Goal: Task Accomplishment & Management: Manage account settings

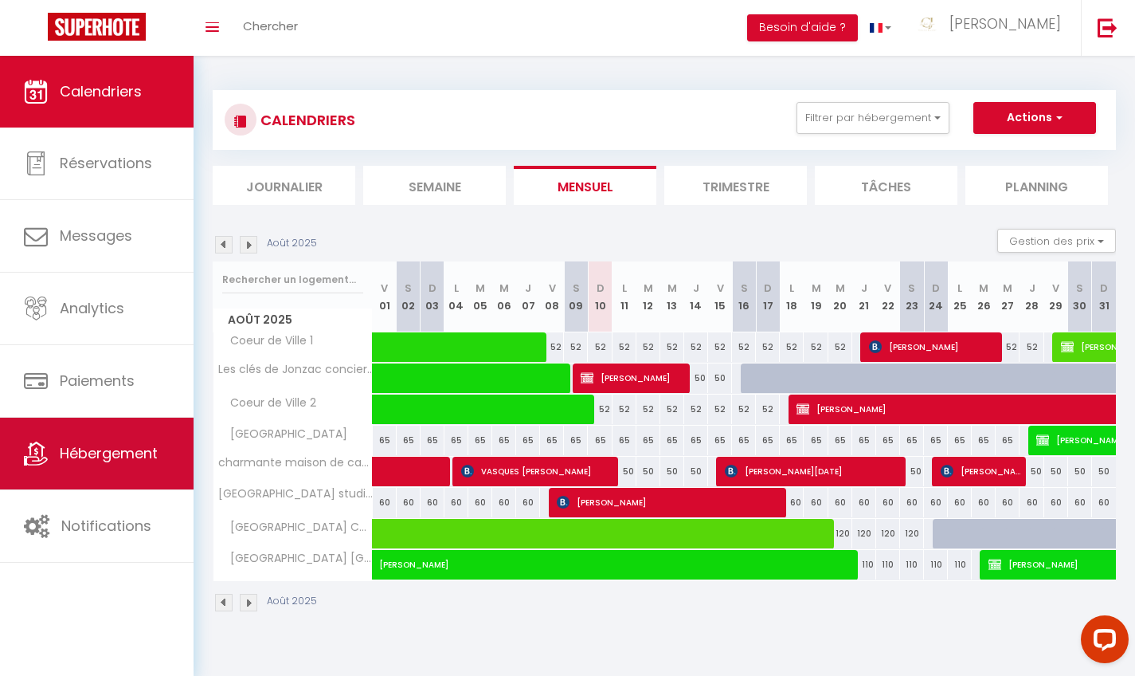
click at [126, 458] on span "Hébergement" at bounding box center [109, 453] width 98 height 20
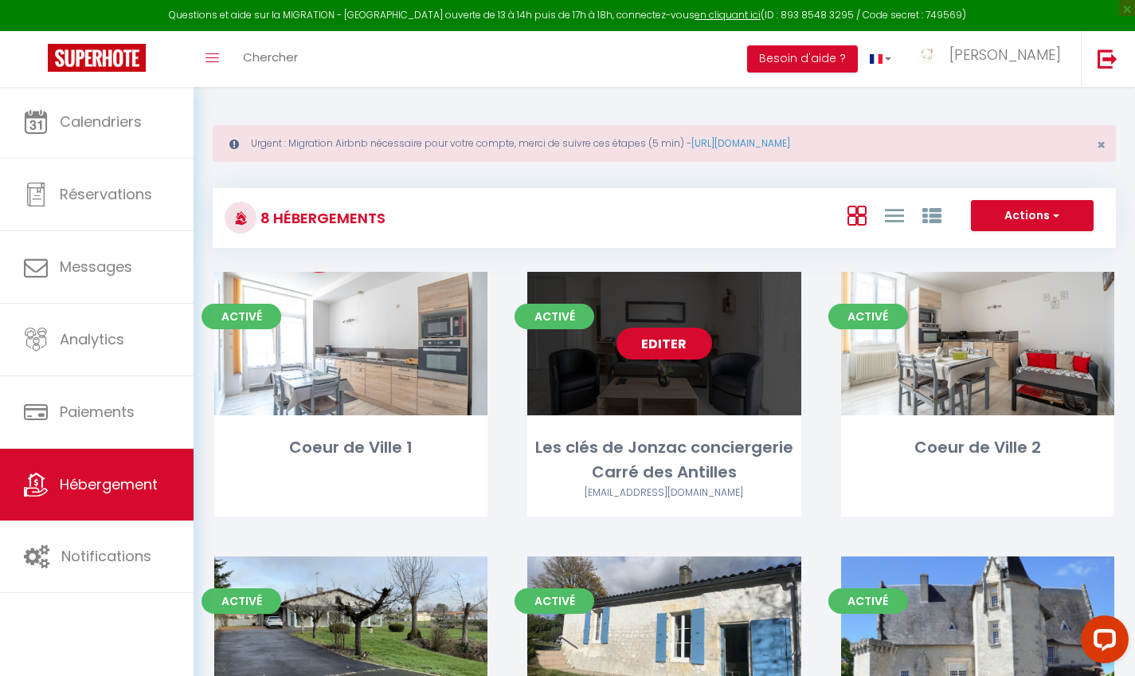
click at [673, 353] on link "Editer" at bounding box center [665, 343] width 96 height 32
select select "3"
select select "2"
select select "1"
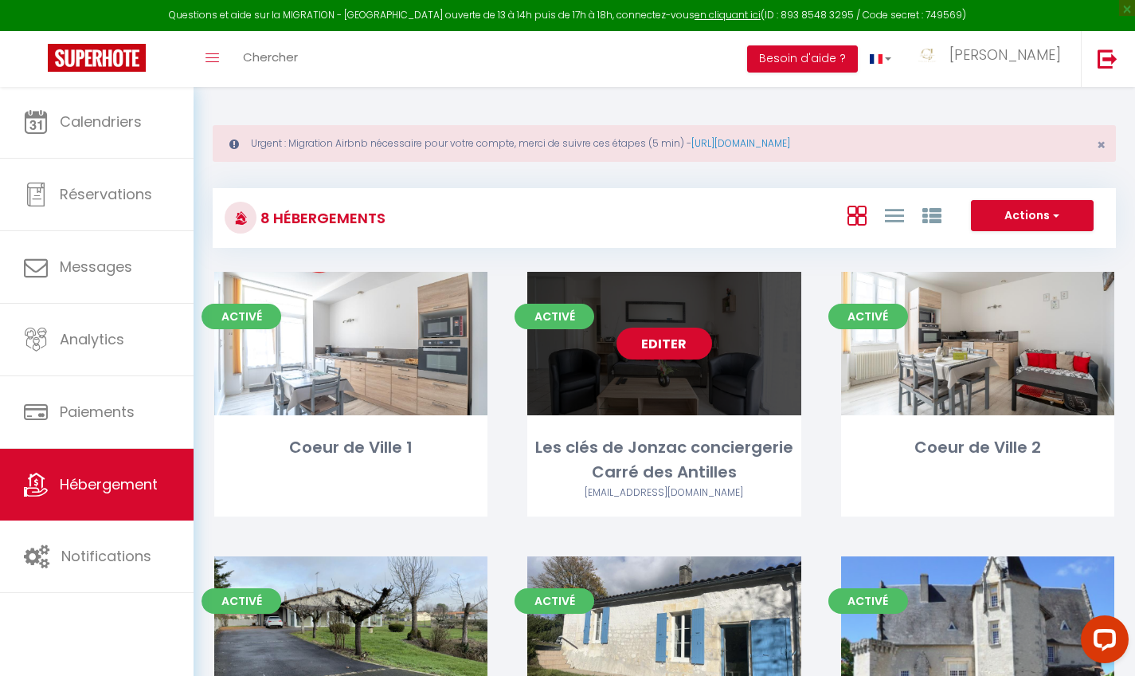
select select "28"
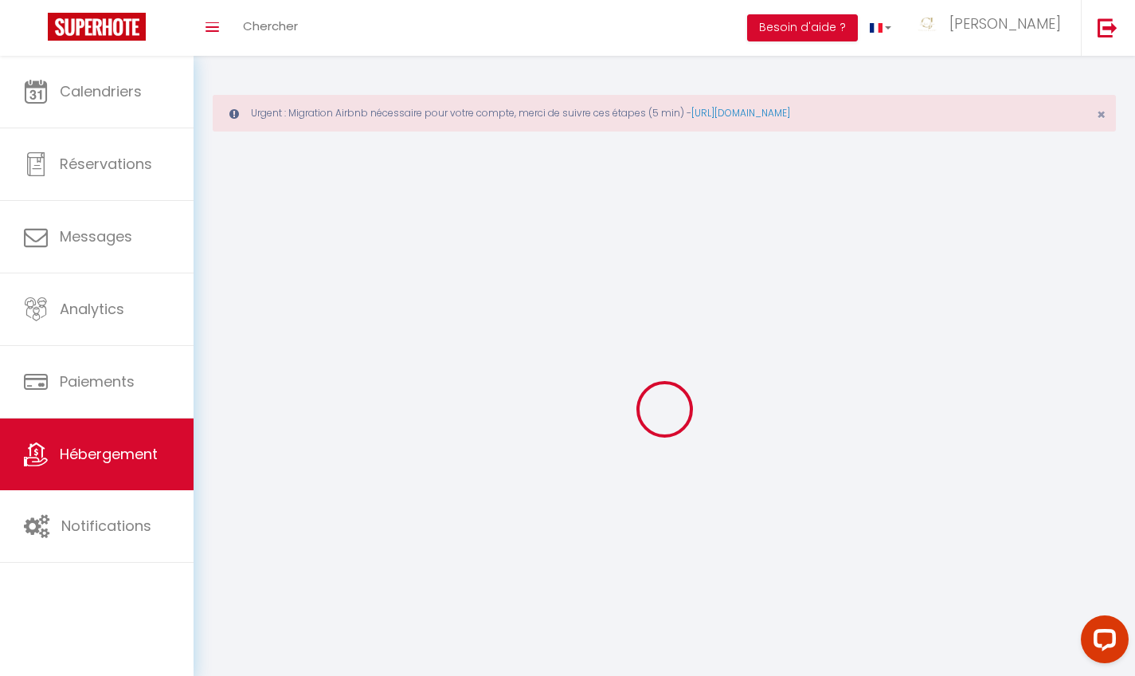
select select
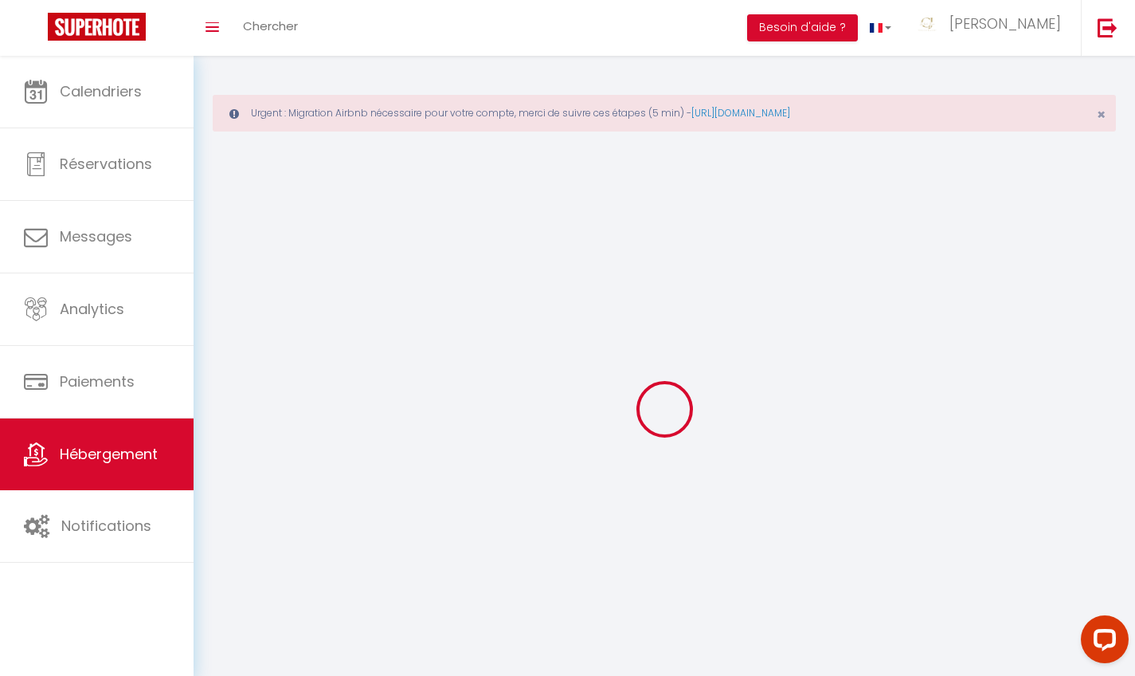
select select
checkbox input "false"
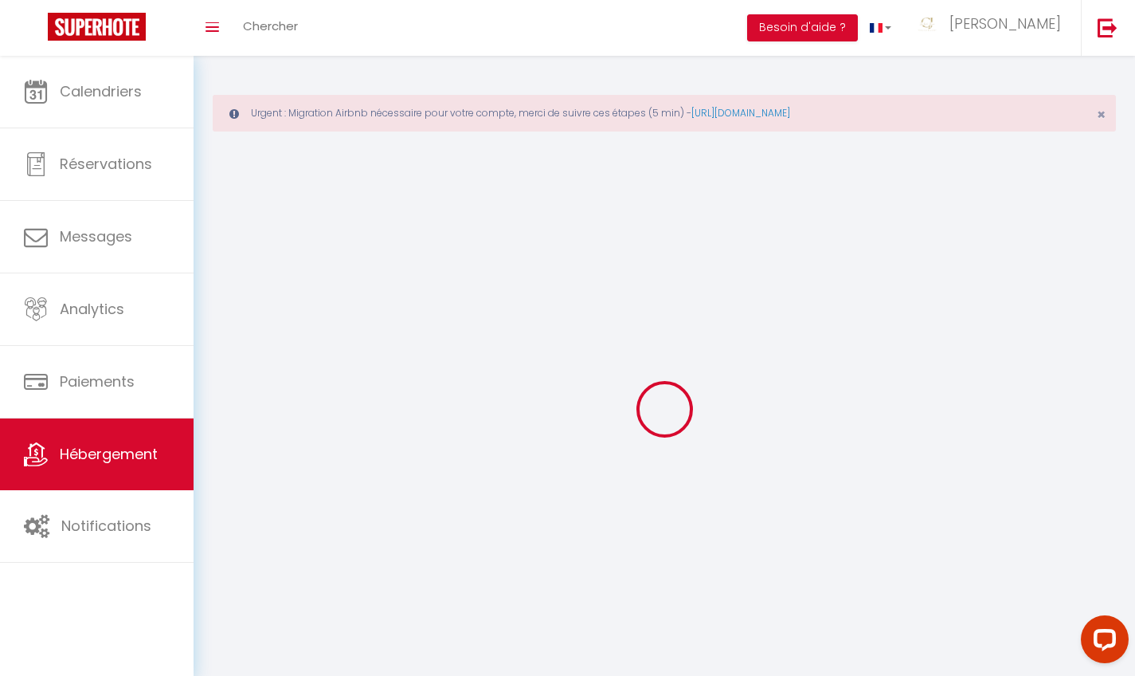
select select
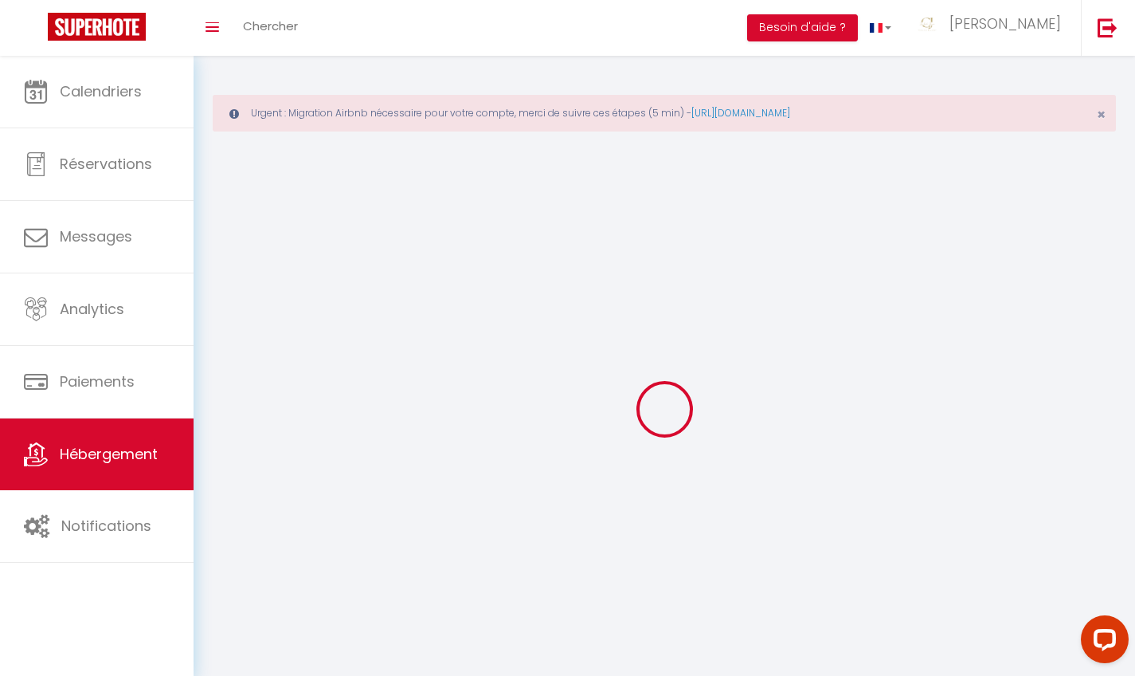
select select
checkbox input "false"
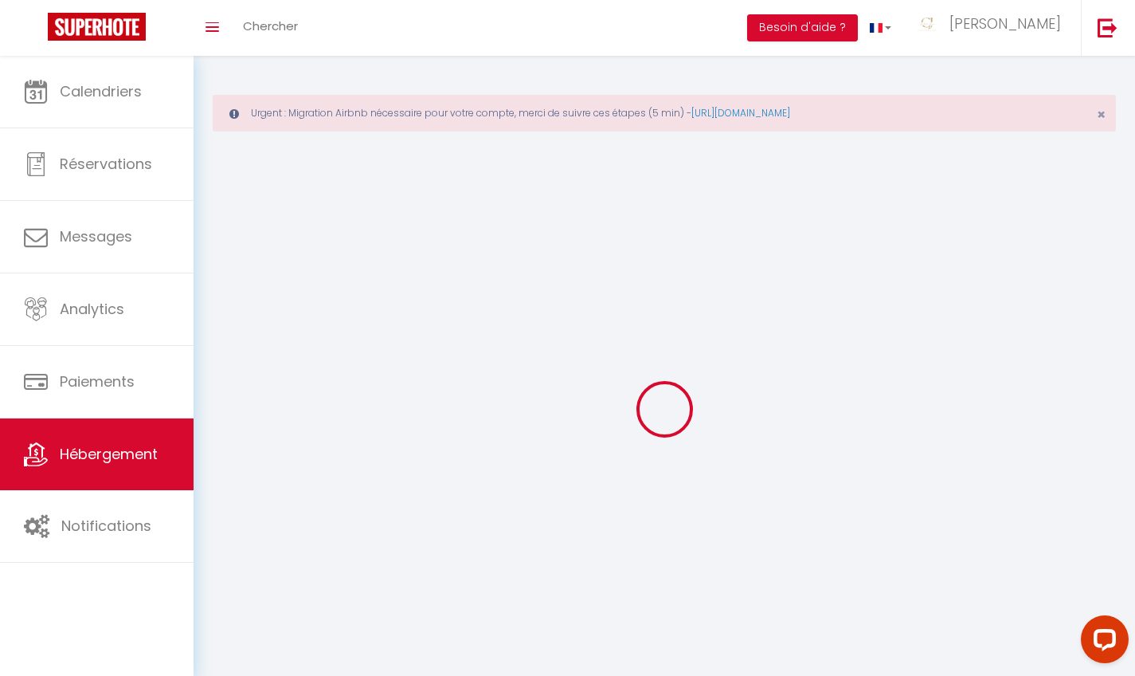
checkbox input "false"
select select
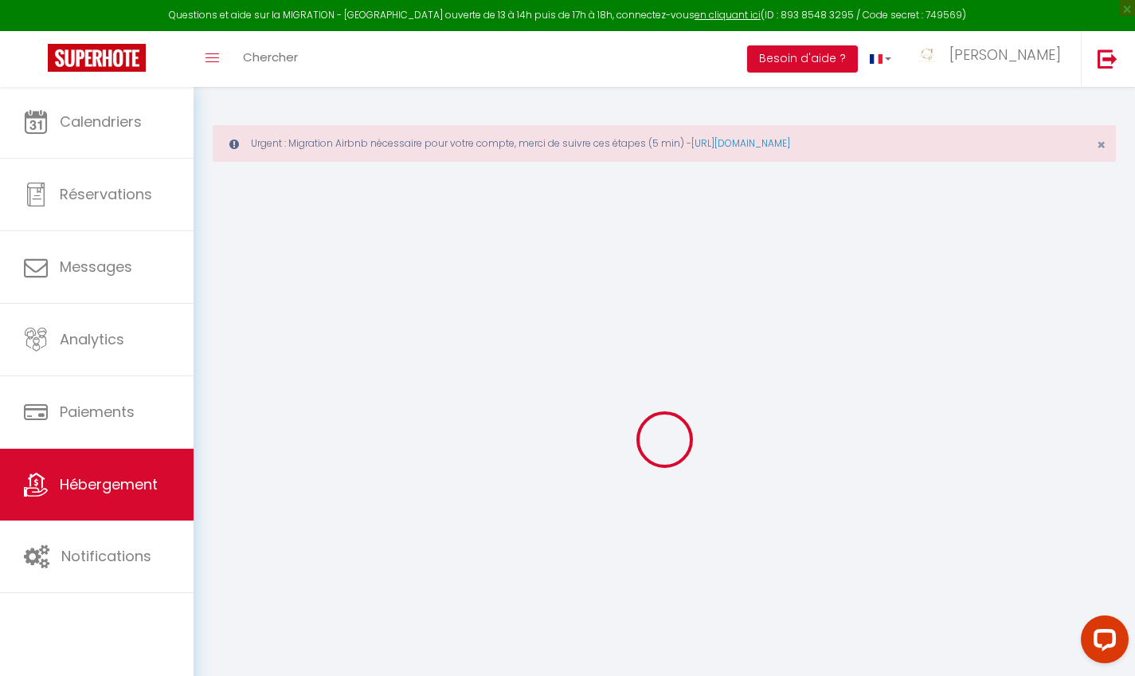
select select
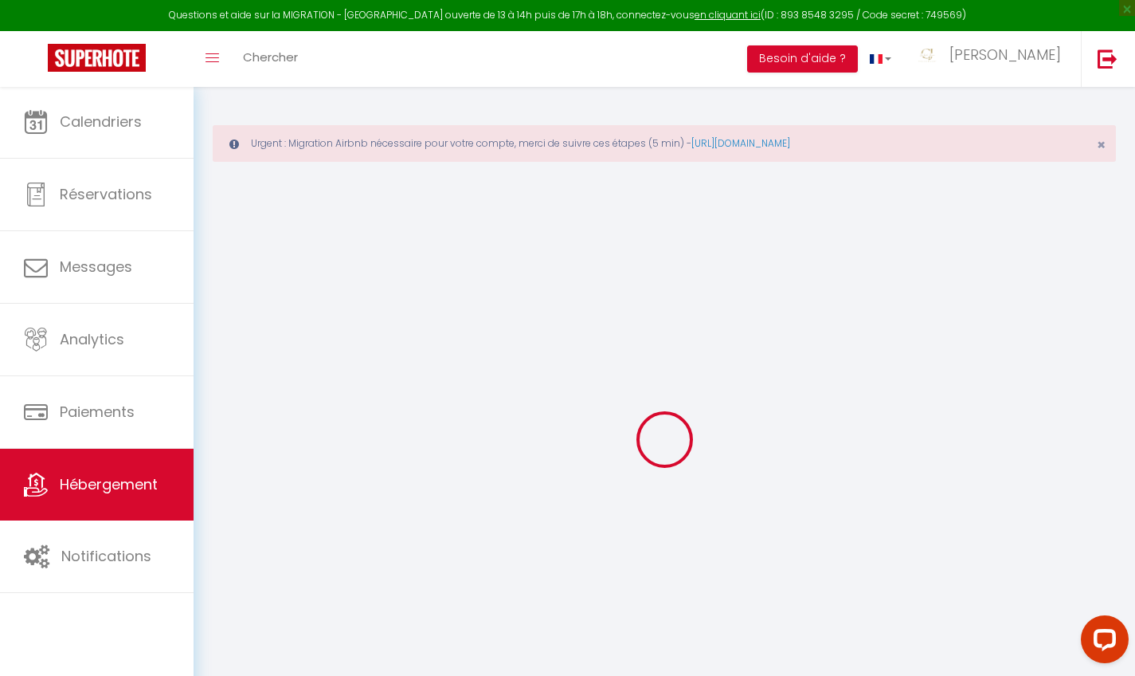
select select
checkbox input "false"
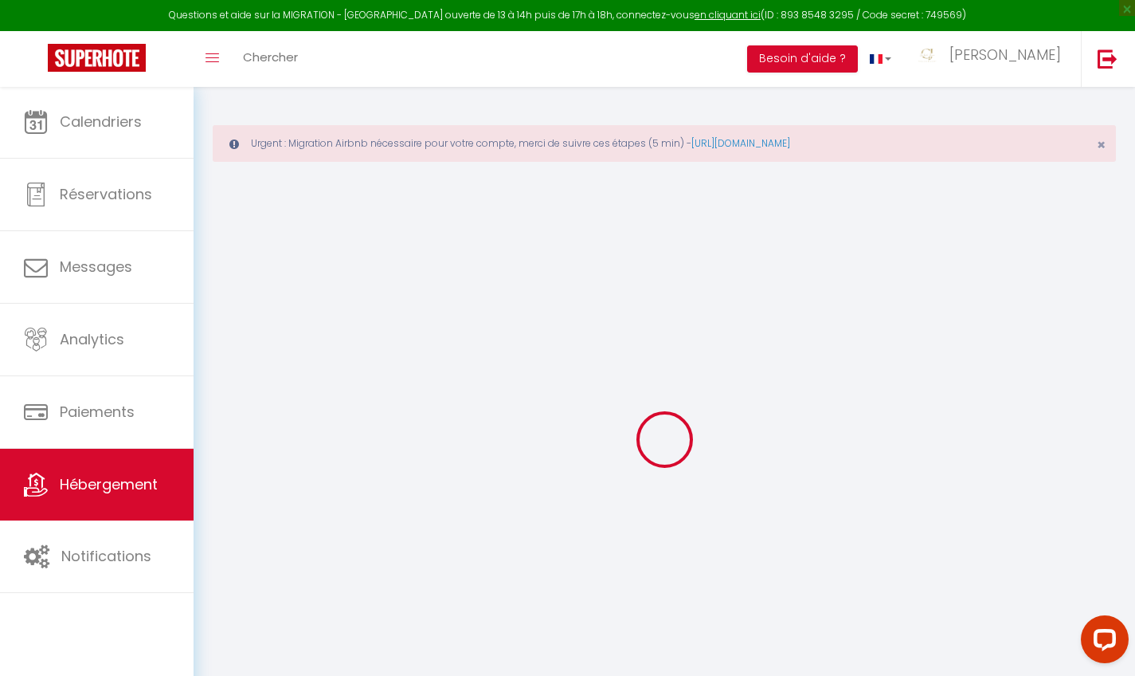
select select
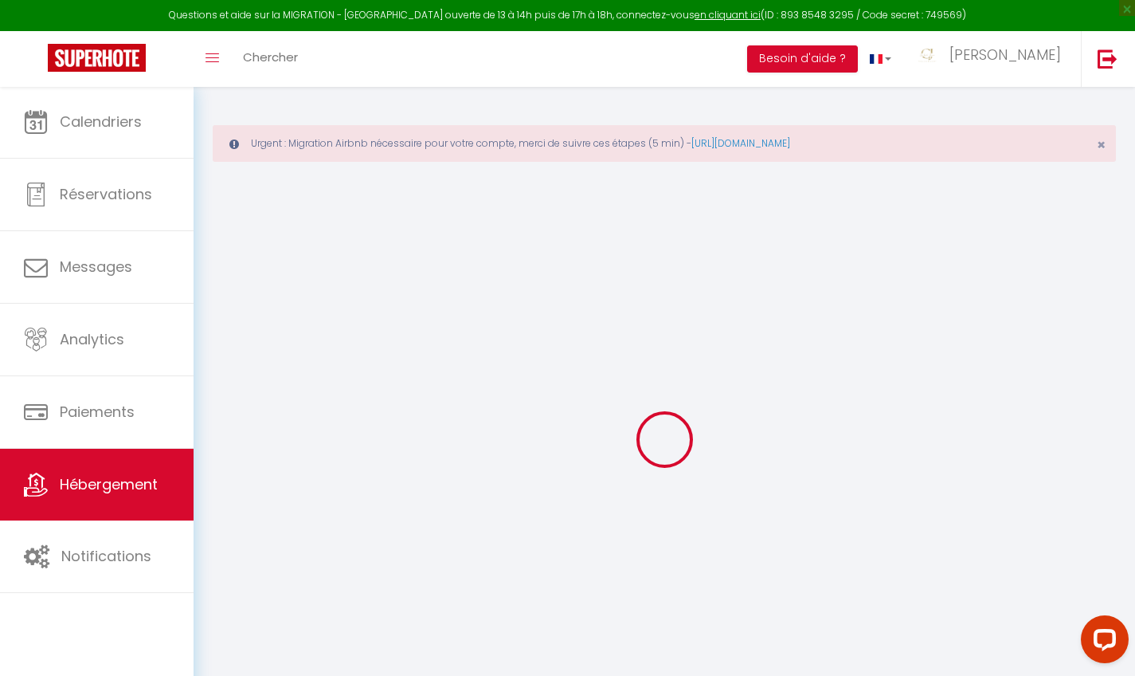
select select
checkbox input "false"
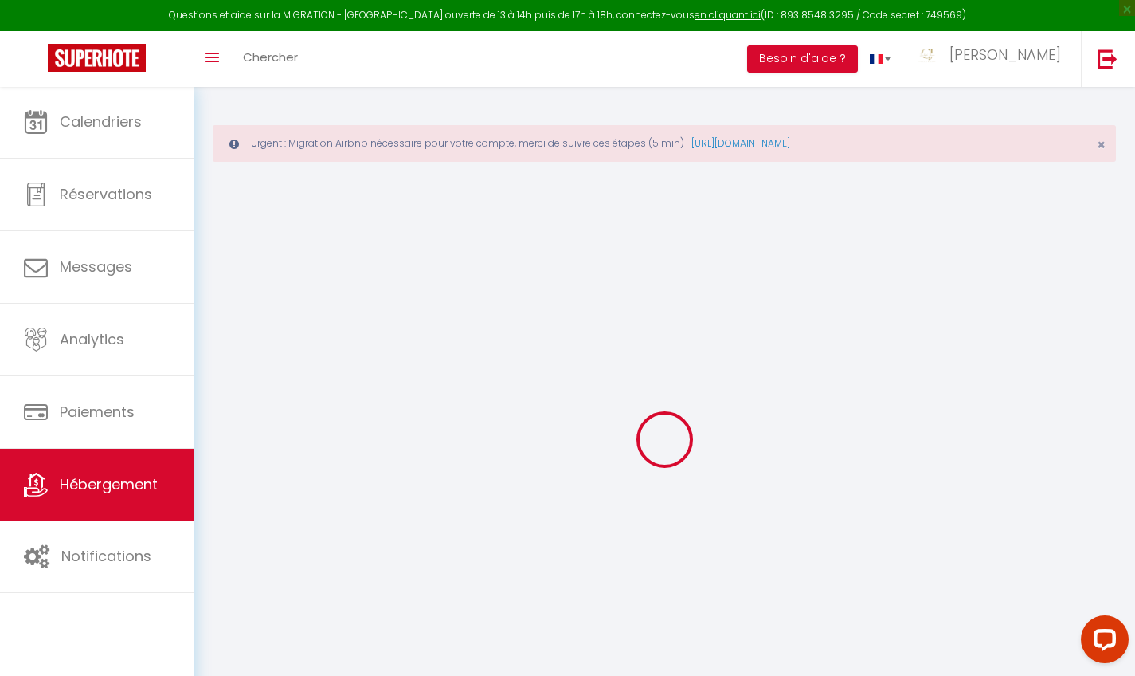
checkbox input "false"
select select
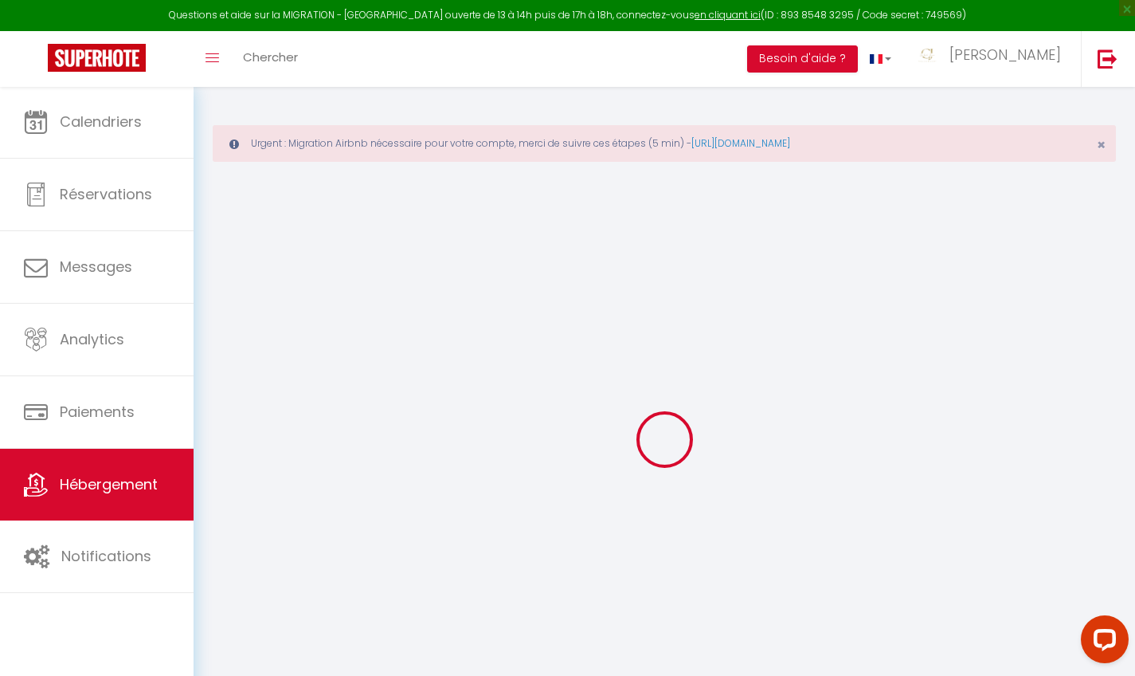
select select
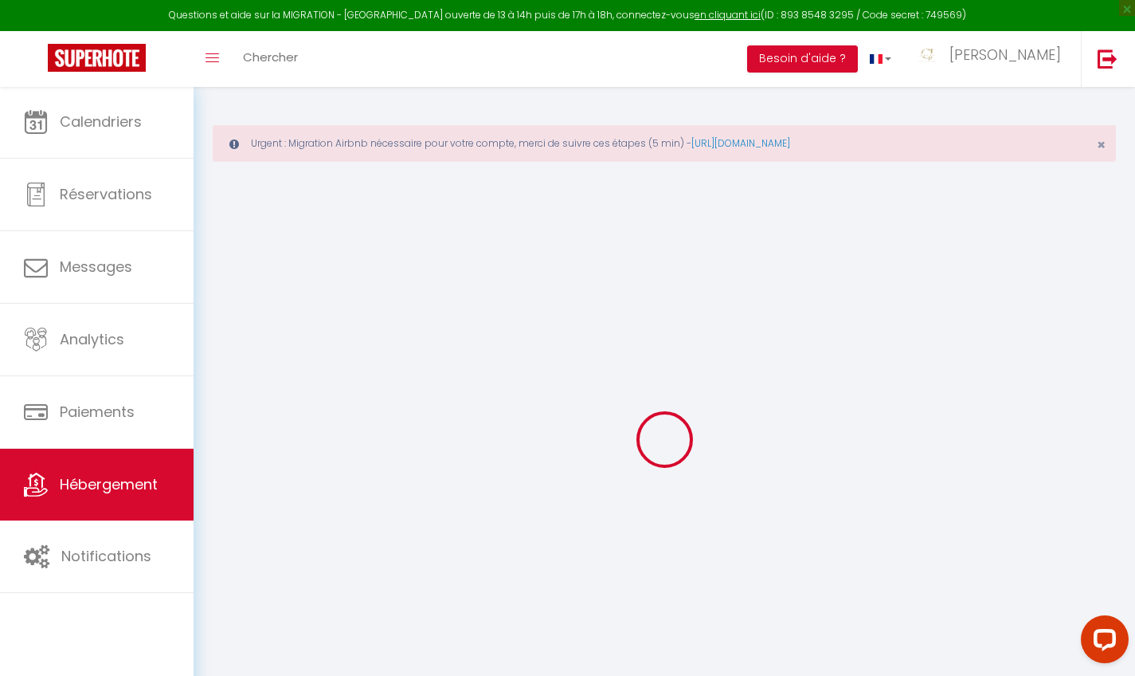
checkbox input "false"
select select
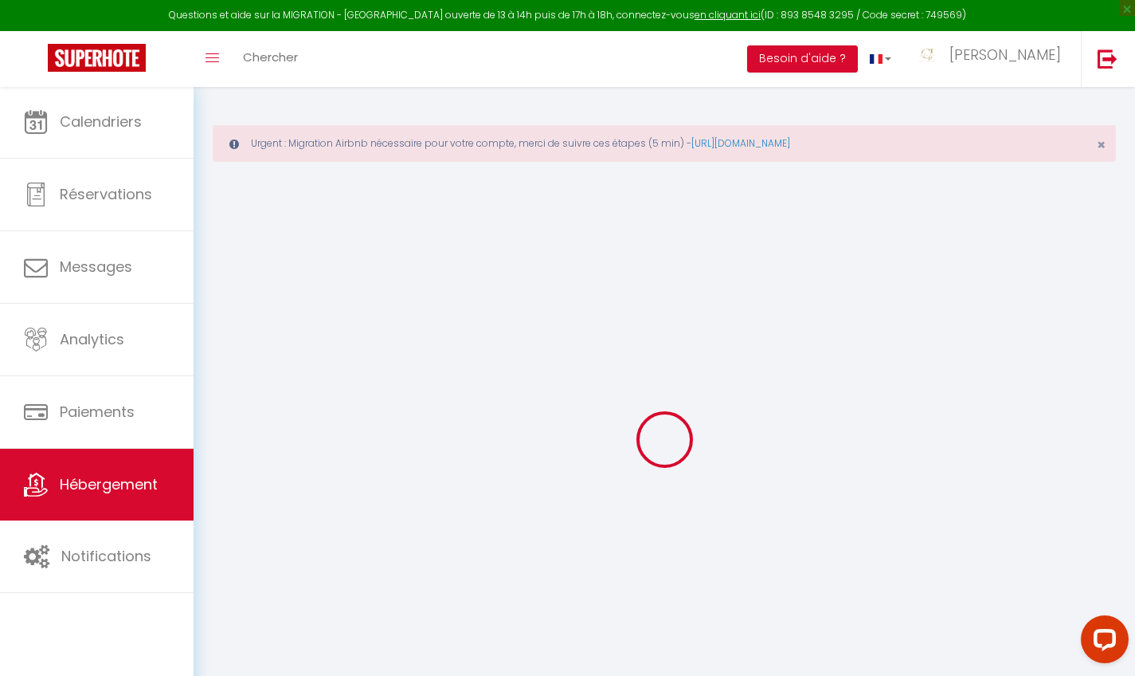
select select
type input "Les clés de Jonzac conciergerie Carré des Antilles"
type input "hubert"
type input "MOTTURA"
type input "lieu dit [GEOGRAPHIC_DATA]"
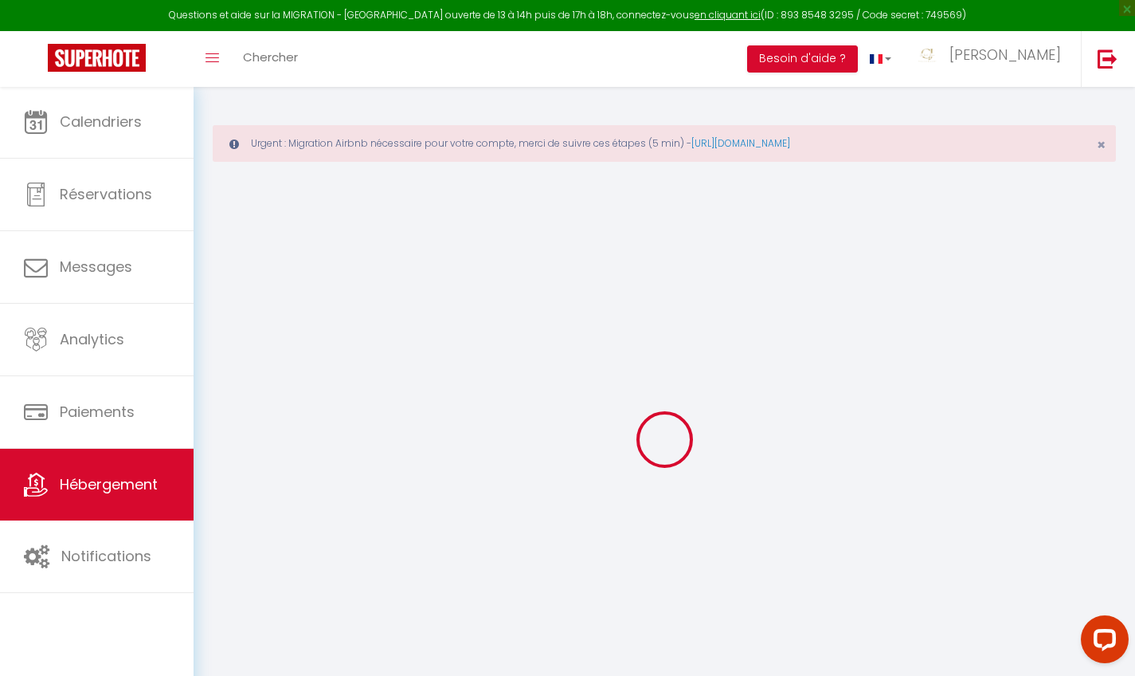
type input "17500"
type input "Jonzac"
select select "2"
type input "50"
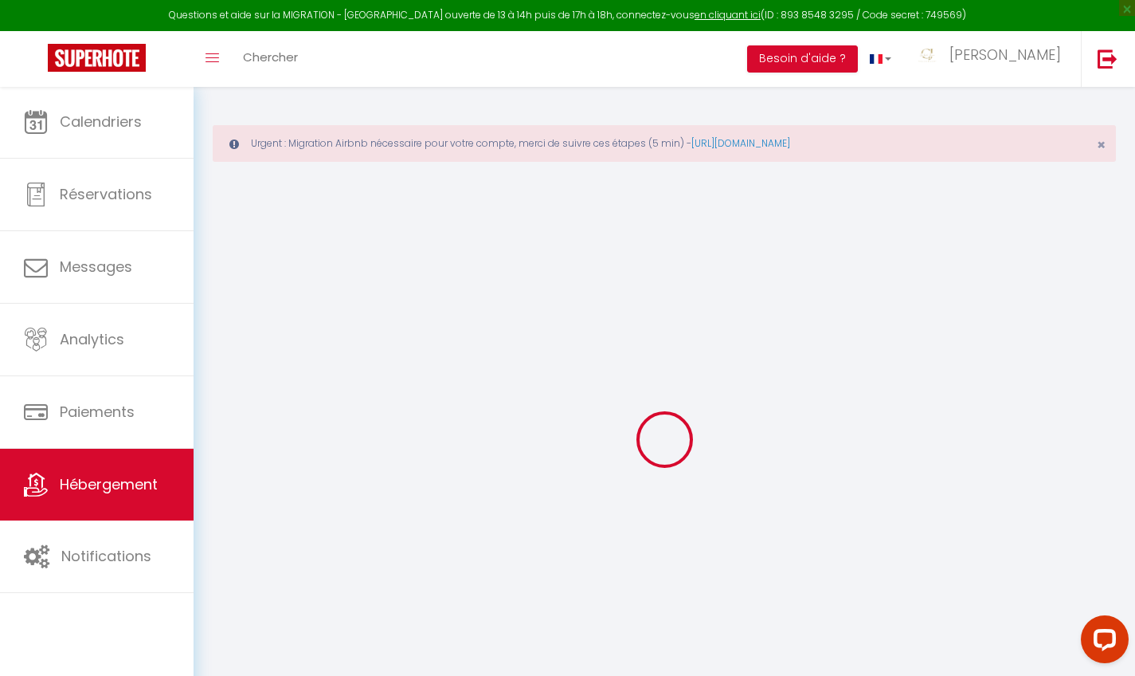
type input "1.32"
type input "850"
select select
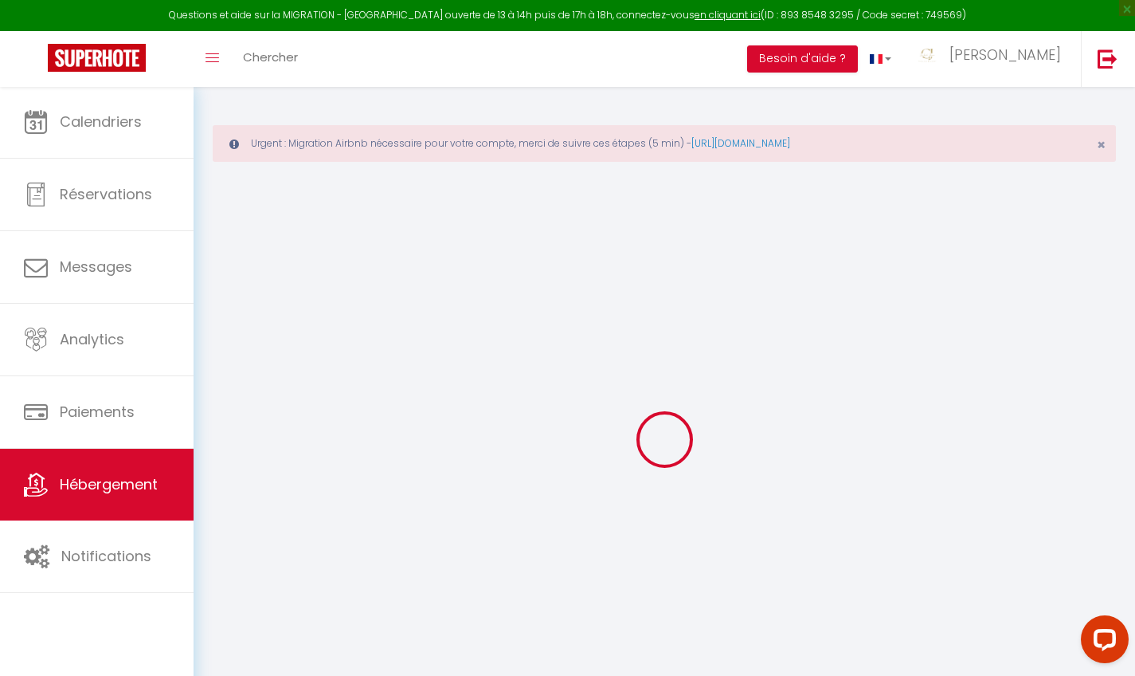
select select
type input "Chez Pineau"
type input "17500"
type input "Jonzac"
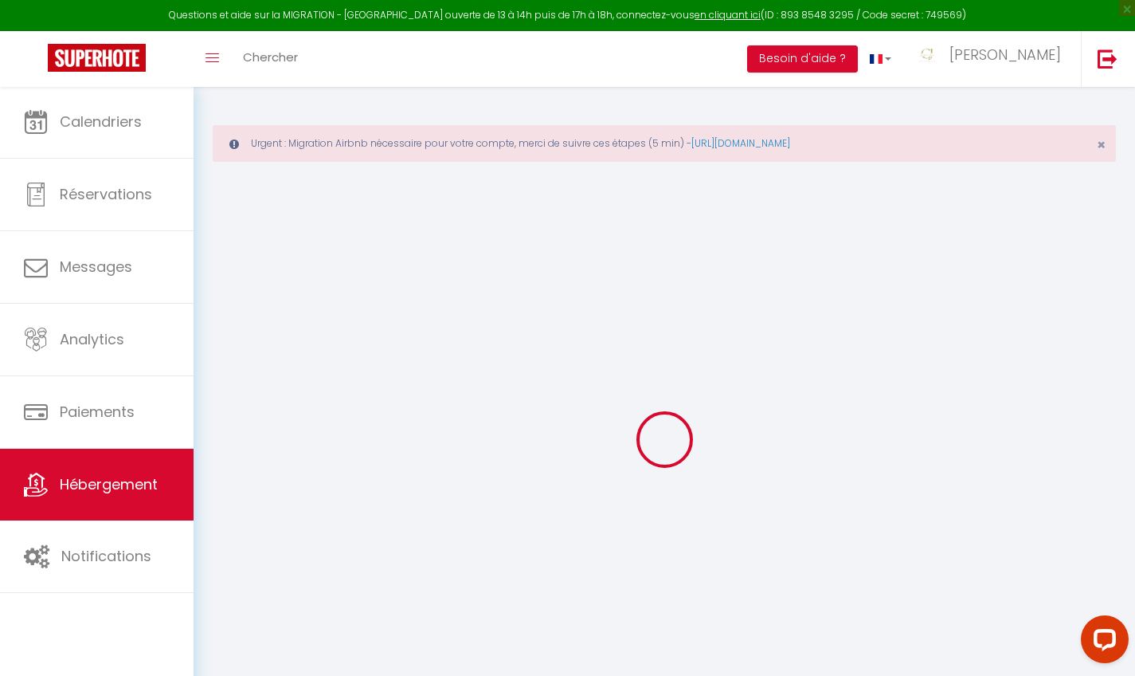
type input "[EMAIL_ADDRESS][DOMAIN_NAME]"
select select
checkbox input "false"
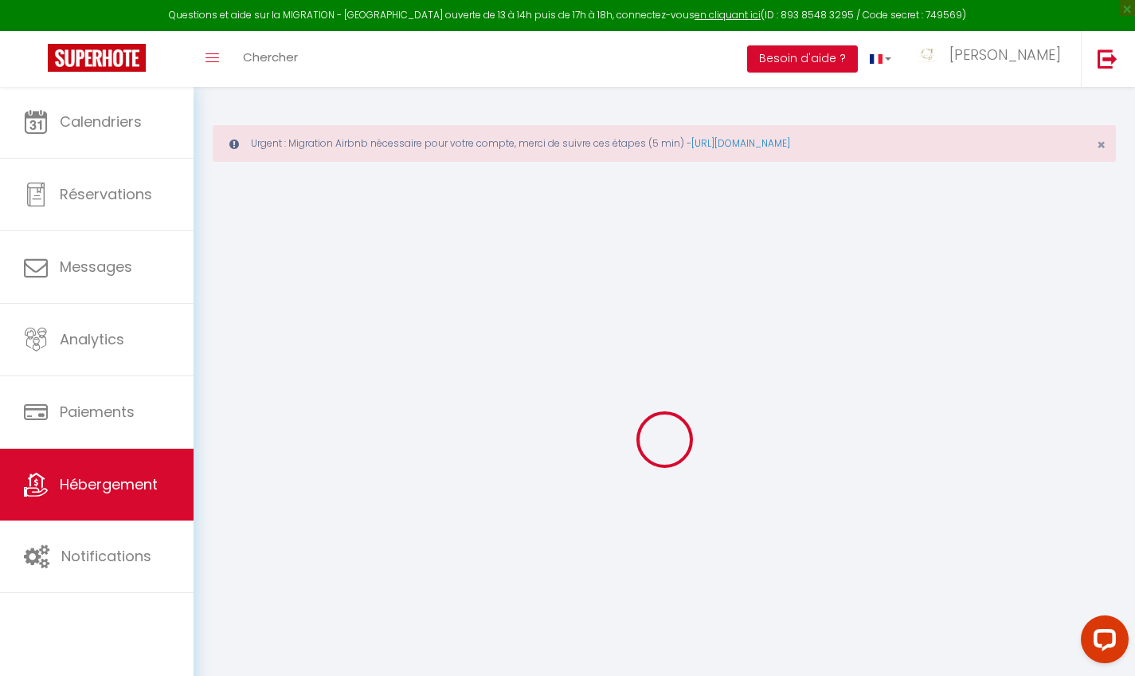
checkbox input "false"
type input "0"
type input "40"
type input "0"
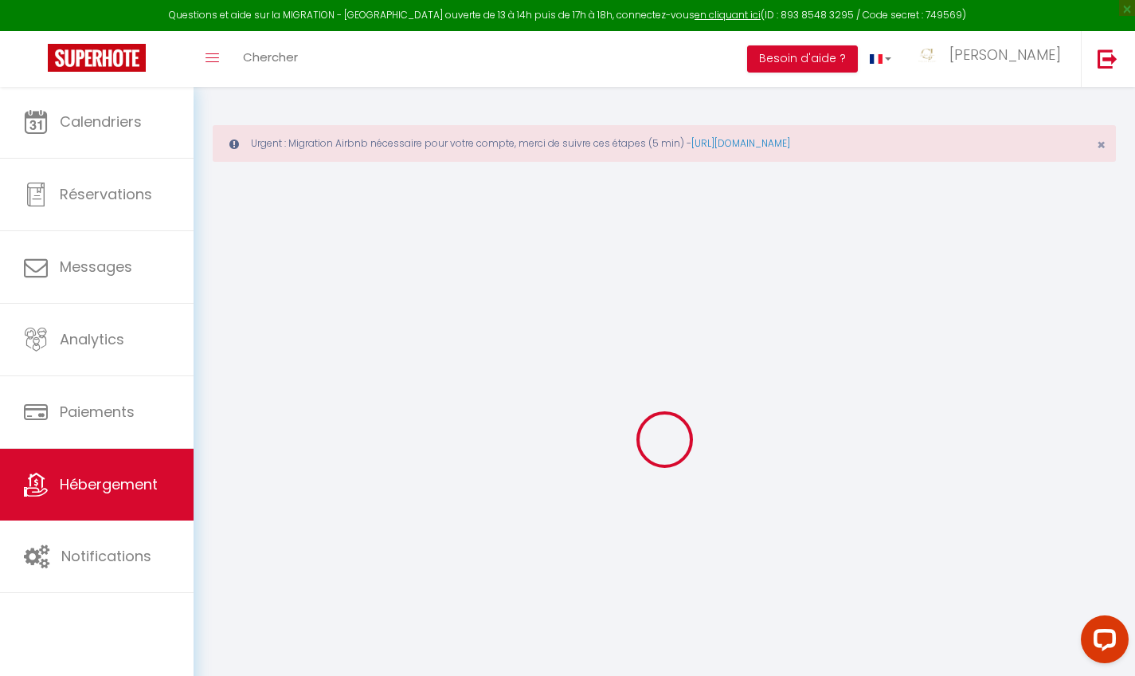
select select
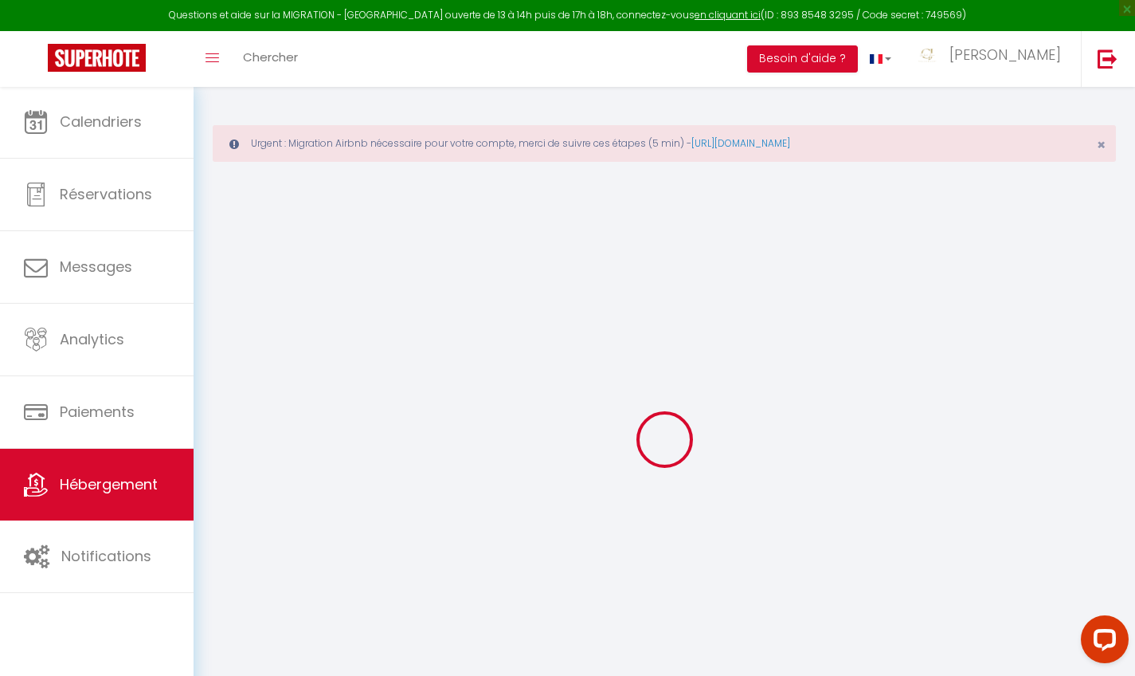
select select
checkbox input "false"
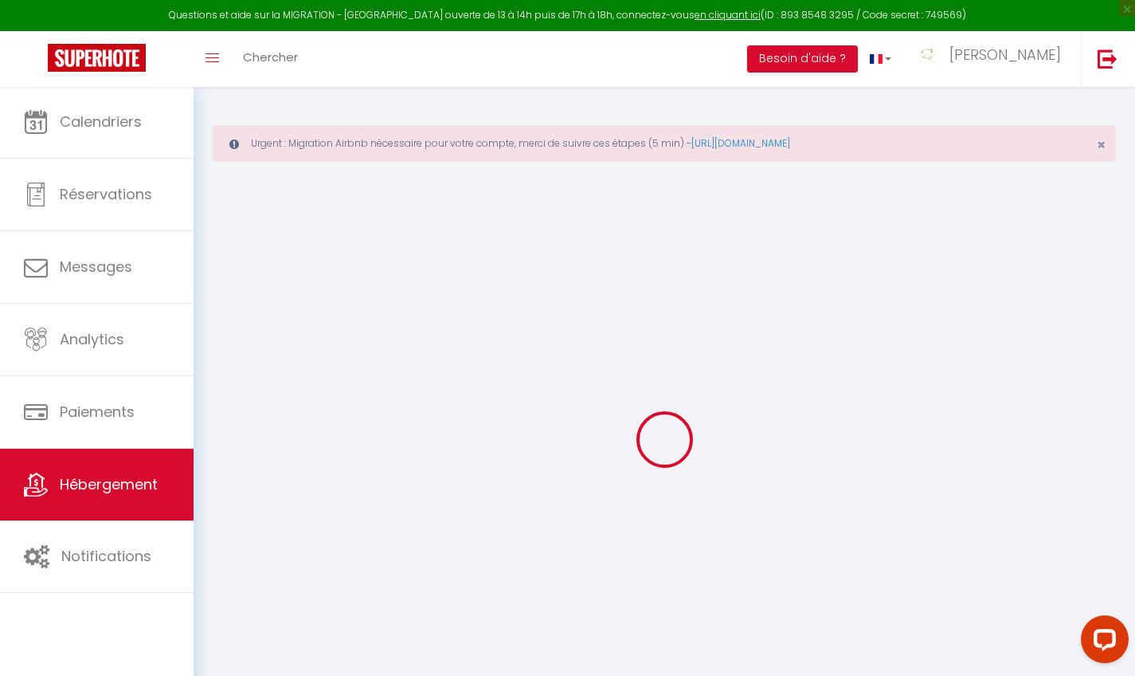
select select
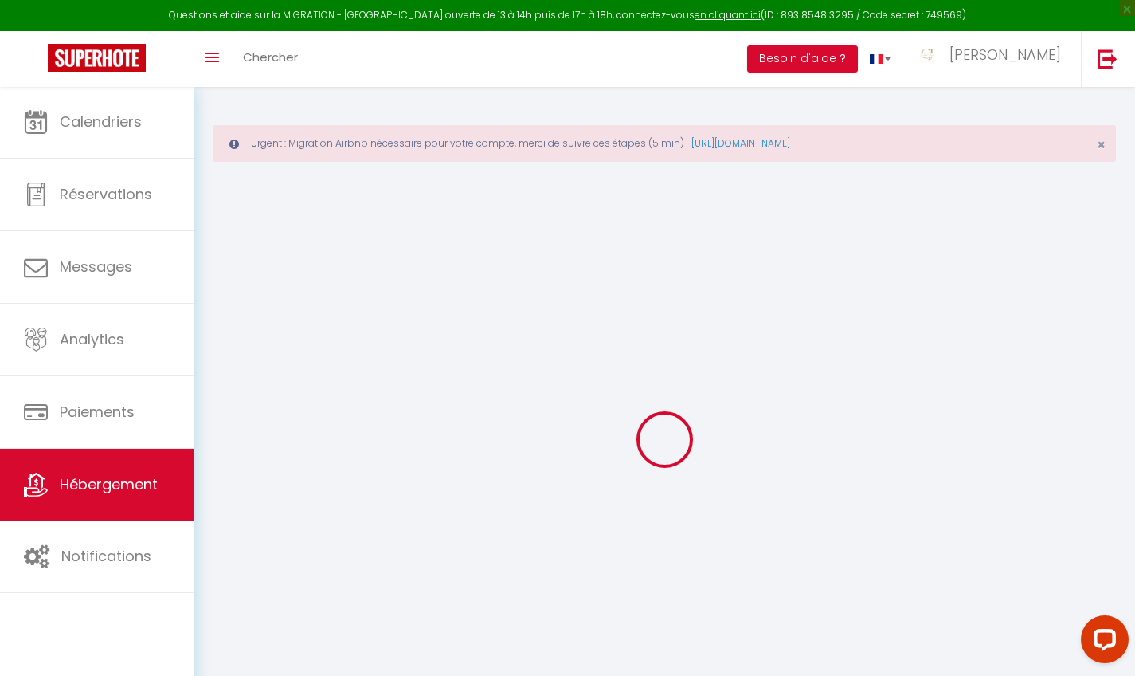
select select
checkbox input "false"
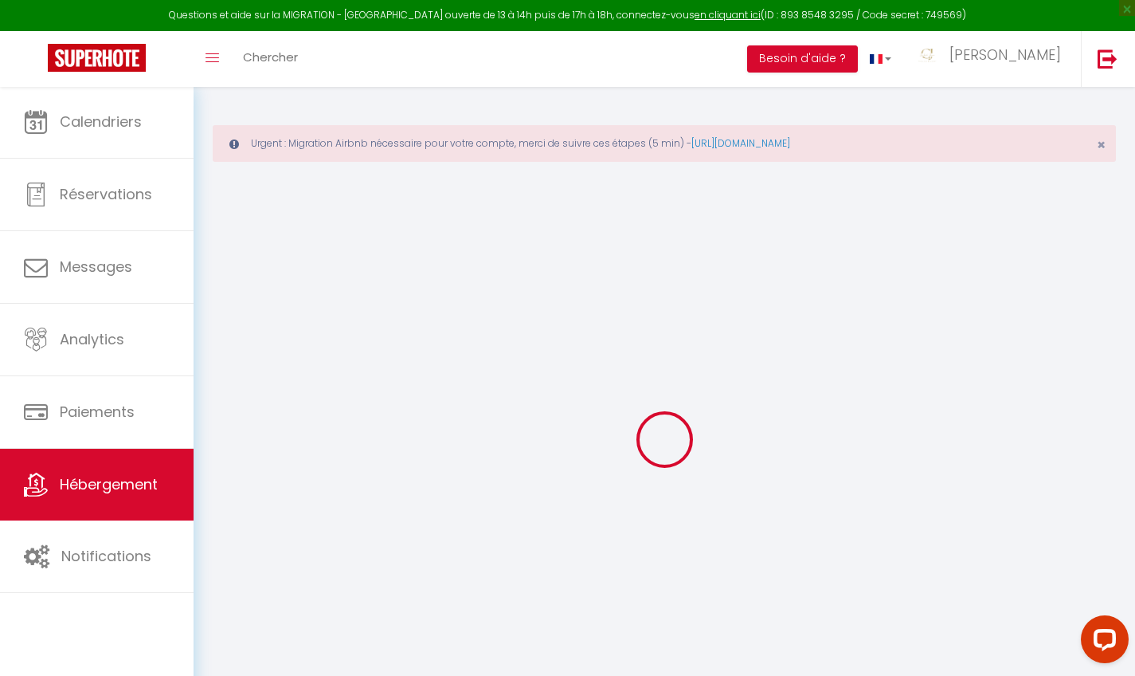
select select
checkbox input "false"
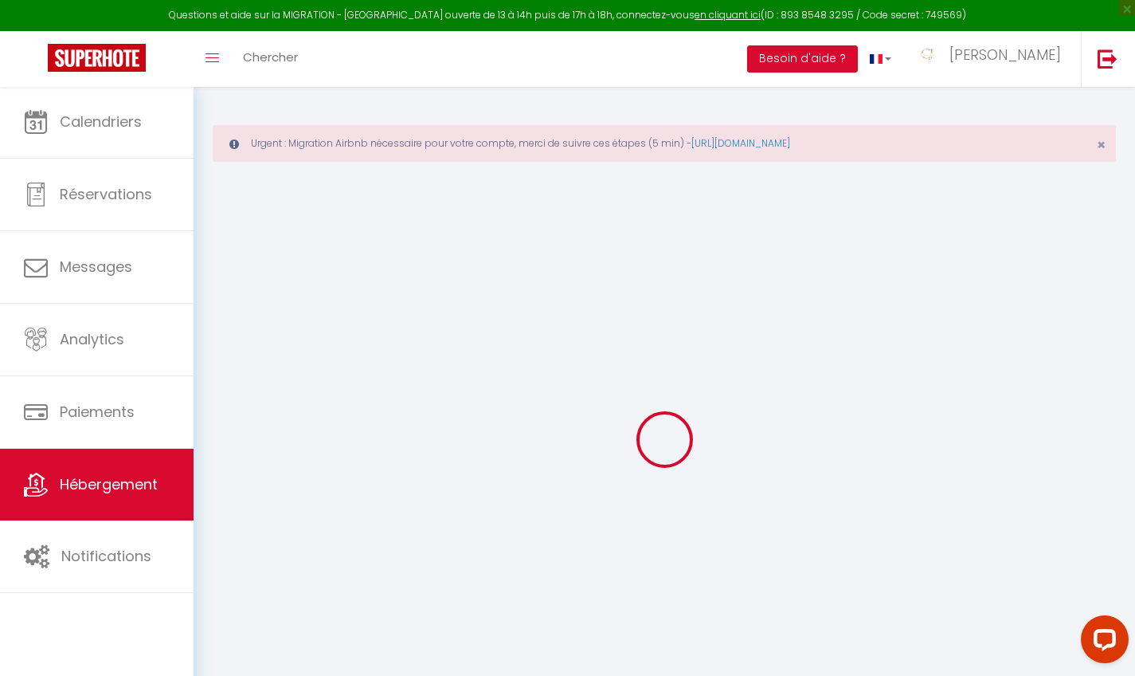
select select
checkbox input "false"
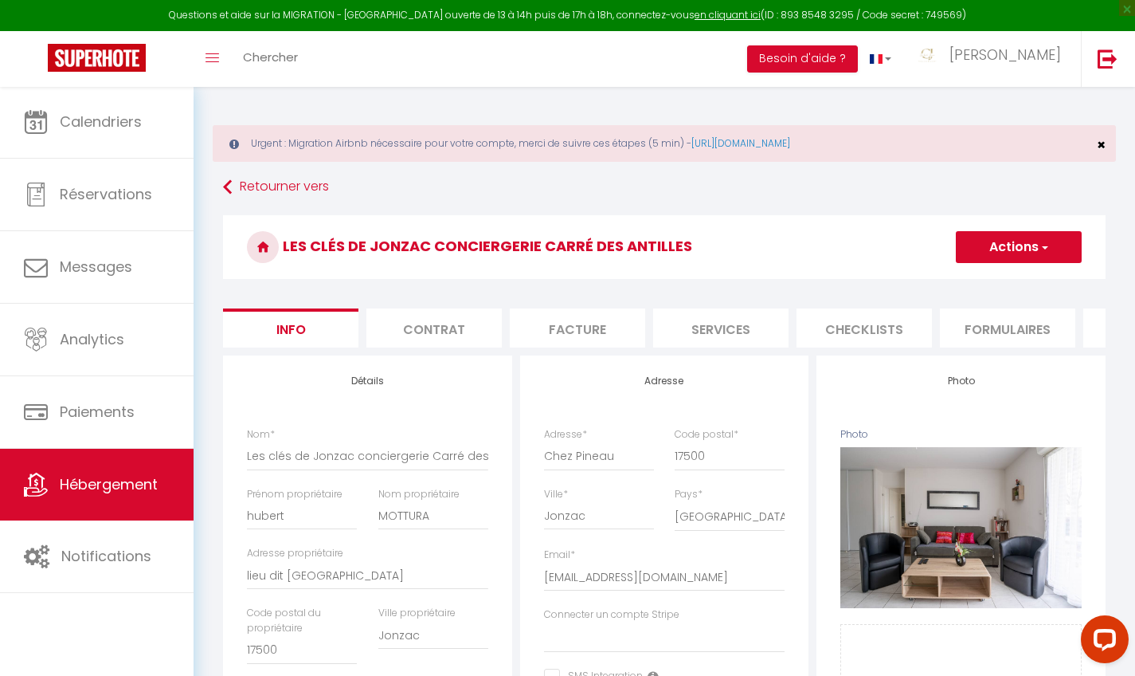
click at [1099, 143] on span "×" at bounding box center [1101, 145] width 9 height 20
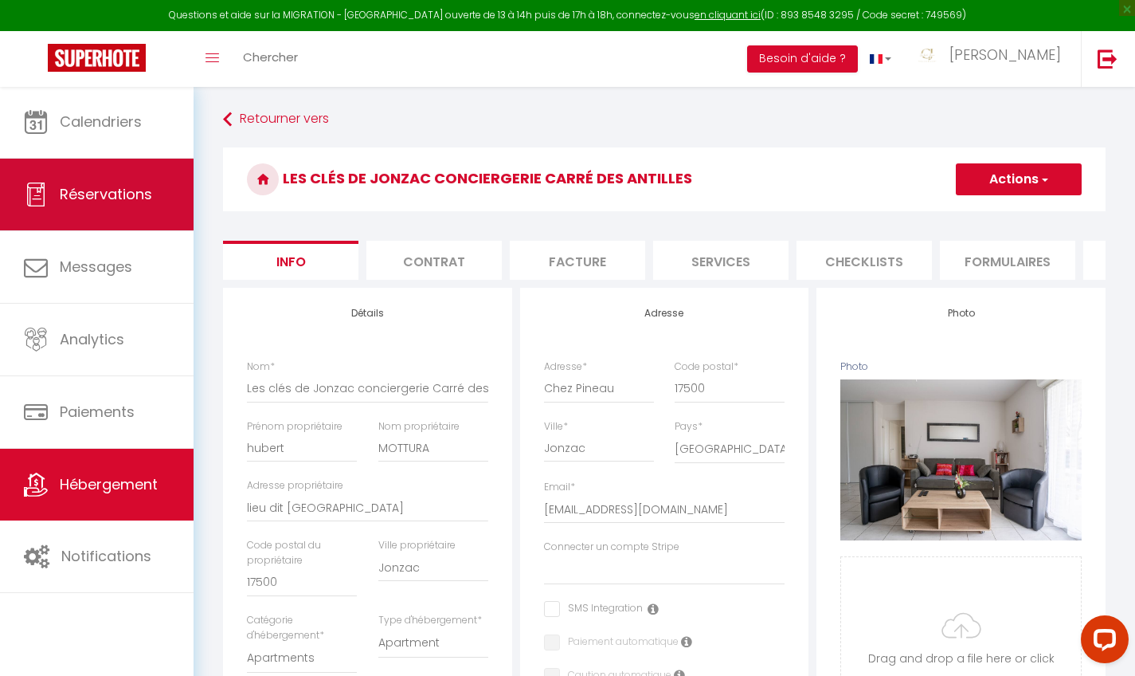
click at [137, 177] on link "Réservations" at bounding box center [97, 195] width 194 height 72
select select "not_cancelled"
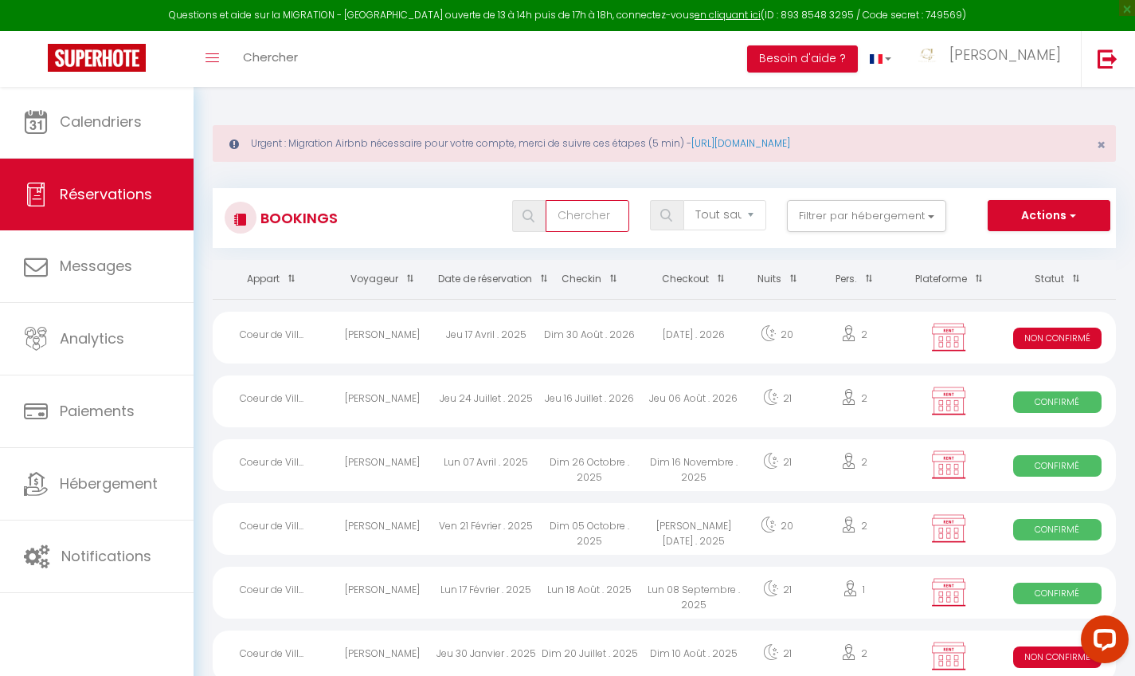
click at [582, 210] on input "text" at bounding box center [587, 216] width 83 height 32
type input "b"
